Goal: Find specific page/section: Find specific page/section

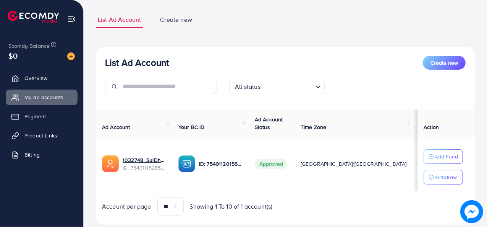
click at [49, 133] on span "Product Links" at bounding box center [40, 136] width 33 height 8
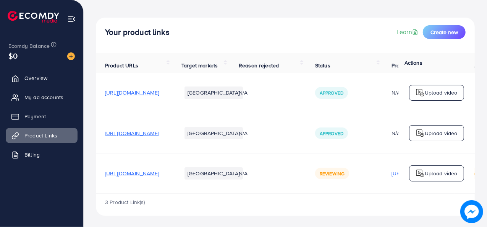
scroll to position [34, 0]
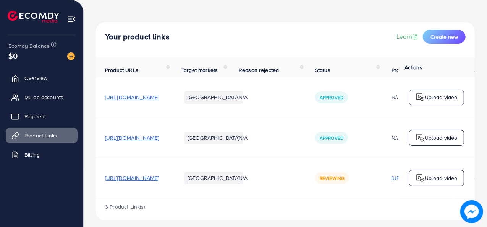
scroll to position [34, 0]
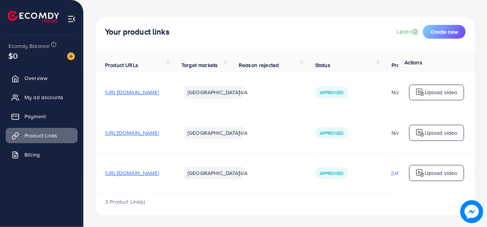
scroll to position [34, 0]
